Goal: Communication & Community: Answer question/provide support

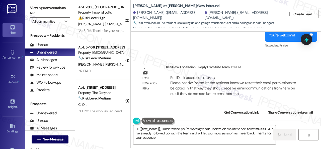
scroll to position [2, 0]
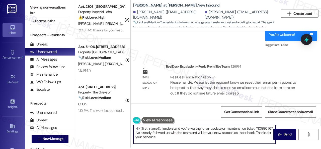
drag, startPoint x: 166, startPoint y: 136, endPoint x: 109, endPoint y: 118, distance: 58.9
click at [109, 118] on div "( 2 ) Apt. 2306, 2 Stadium Dr Property: Imperial Lofts ⚠️ Risk Level: High The …" at bounding box center [198, 72] width 246 height 149
paste textarea "ey, I have an update on your concern. The site team has stated that they have r…"
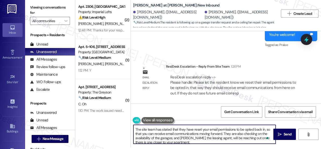
scroll to position [0, 0]
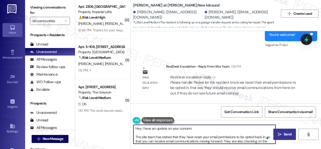
type textarea "Hey, I have an update on your concern. The site team has stated that they have …"
click at [288, 135] on span "Send" at bounding box center [288, 134] width 8 height 5
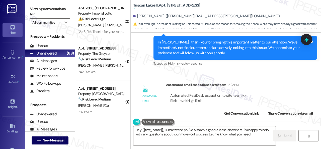
scroll to position [715, 0]
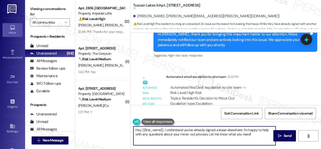
click at [113, 123] on div "( 2 ) Apt. 2306, 2 Stadium Dr Property: Imperial Lofts ⚠️ Risk Level: High The …" at bounding box center [198, 74] width 246 height 149
paste textarea "The site team is sorry to hear you're dissatisfied with the performance of the …"
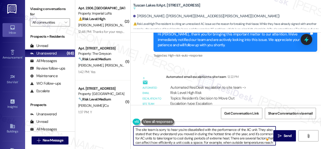
scroll to position [0, 0]
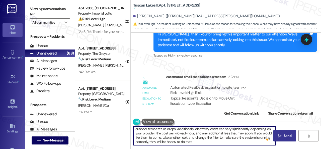
type textarea "The site team is sorry to hear you're dissatisfied with the performance of the …"
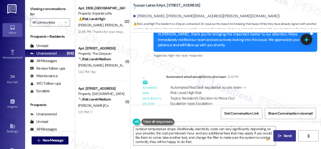
click at [285, 134] on span "Send" at bounding box center [288, 135] width 8 height 5
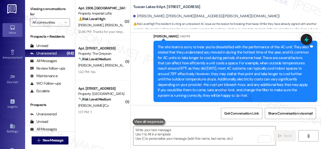
scroll to position [824, 0]
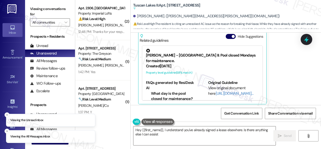
scroll to position [620, 0]
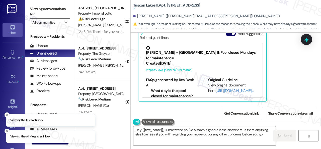
type textarea "Hey {{first_name}}, I understand you've already signed a lease elsewhere. Is th…"
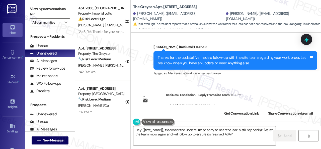
scroll to position [2, 0]
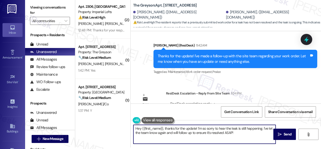
drag, startPoint x: 142, startPoint y: 128, endPoint x: 258, endPoint y: 130, distance: 116.5
click at [258, 130] on textarea "Hey {{first_name}}, thanks for the update! I'm so sorry to hear the leak is sti…" at bounding box center [205, 134] width 142 height 19
click at [236, 132] on textarea "Hey {{first_name}}, thanks for the update! I'm so sorry to hear the leak is sti…" at bounding box center [205, 134] width 142 height 19
drag, startPoint x: 236, startPoint y: 132, endPoint x: 142, endPoint y: 129, distance: 94.2
click at [142, 129] on textarea "Hey {{first_name}}, thanks for the update! I'm so sorry to hear the leak is sti…" at bounding box center [205, 134] width 142 height 19
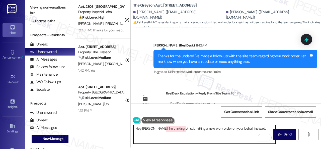
click at [174, 128] on textarea "Hey Luis! I'm thinking of submitting a new work order on your behalf instead." at bounding box center [205, 134] width 142 height 19
click at [254, 129] on textarea "Hey Luis! I'm thinking of submitting a new work order on your behalf instead." at bounding box center [205, 134] width 142 height 19
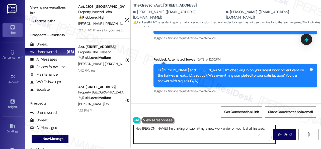
scroll to position [1050, 0]
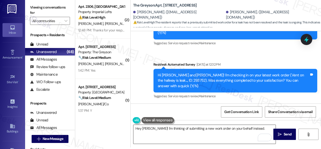
click at [252, 128] on textarea "Hey Luis! I'm thinking of submitting a new work order on your behalf instead." at bounding box center [205, 134] width 142 height 19
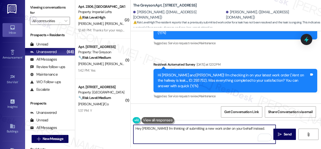
paste textarea "Please provide as much detail as possible and include photos if available. Also…"
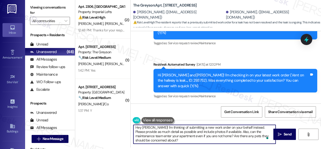
scroll to position [1, 0]
type textarea "Hey Luis! I'm thinking of submitting a new work order on your behalf instead. P…"
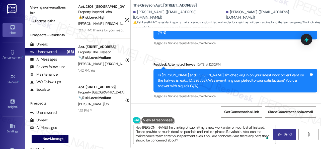
click at [278, 135] on icon "" at bounding box center [280, 134] width 4 height 4
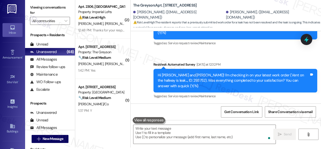
scroll to position [1140, 0]
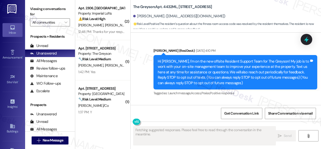
scroll to position [4915, 0]
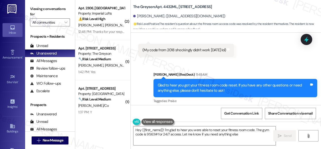
type textarea "Hey {{first_name}}! I'm glad to hear you were able to reset your fitness room c…"
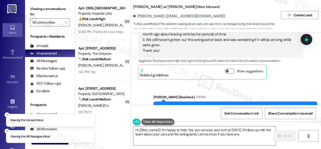
scroll to position [313, 0]
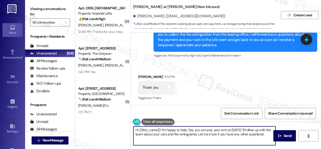
drag, startPoint x: 159, startPoint y: 139, endPoint x: 125, endPoint y: 126, distance: 36.0
click at [125, 126] on div "( 2 ) Apt. 2306, 2 Stadium Dr Property: Imperial Lofts ⚠️ Risk Level: High The …" at bounding box center [198, 74] width 246 height 149
paste textarea "ey, I have an update on your concern. The site team has stated that the rent an…"
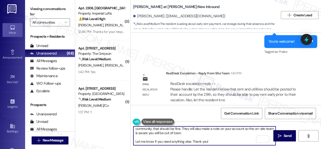
scroll to position [0, 0]
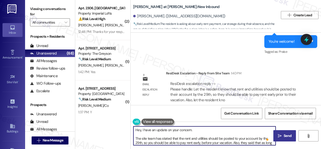
type textarea "Hey, I have an update on your concern. The site team has stated that the rent a…"
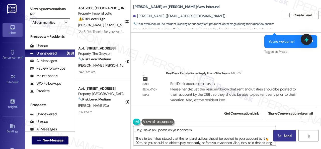
click at [284, 135] on span "Send" at bounding box center [288, 135] width 8 height 5
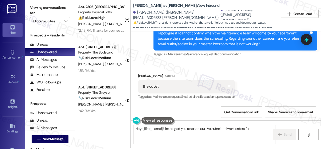
scroll to position [2, 0]
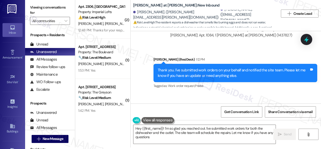
type textarea "Hey {{first_name}}! I'm so glad you reached out. I've submitted work orders for…"
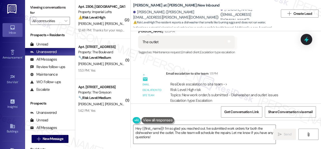
scroll to position [406, 0]
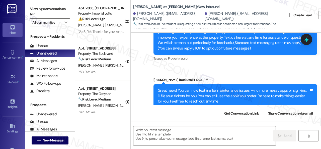
type textarea "Fetching suggested responses. Please feel free to read through the conversation…"
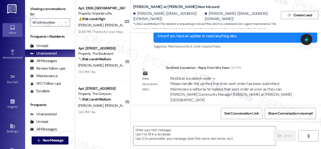
scroll to position [313, 0]
